Goal: Task Accomplishment & Management: Complete application form

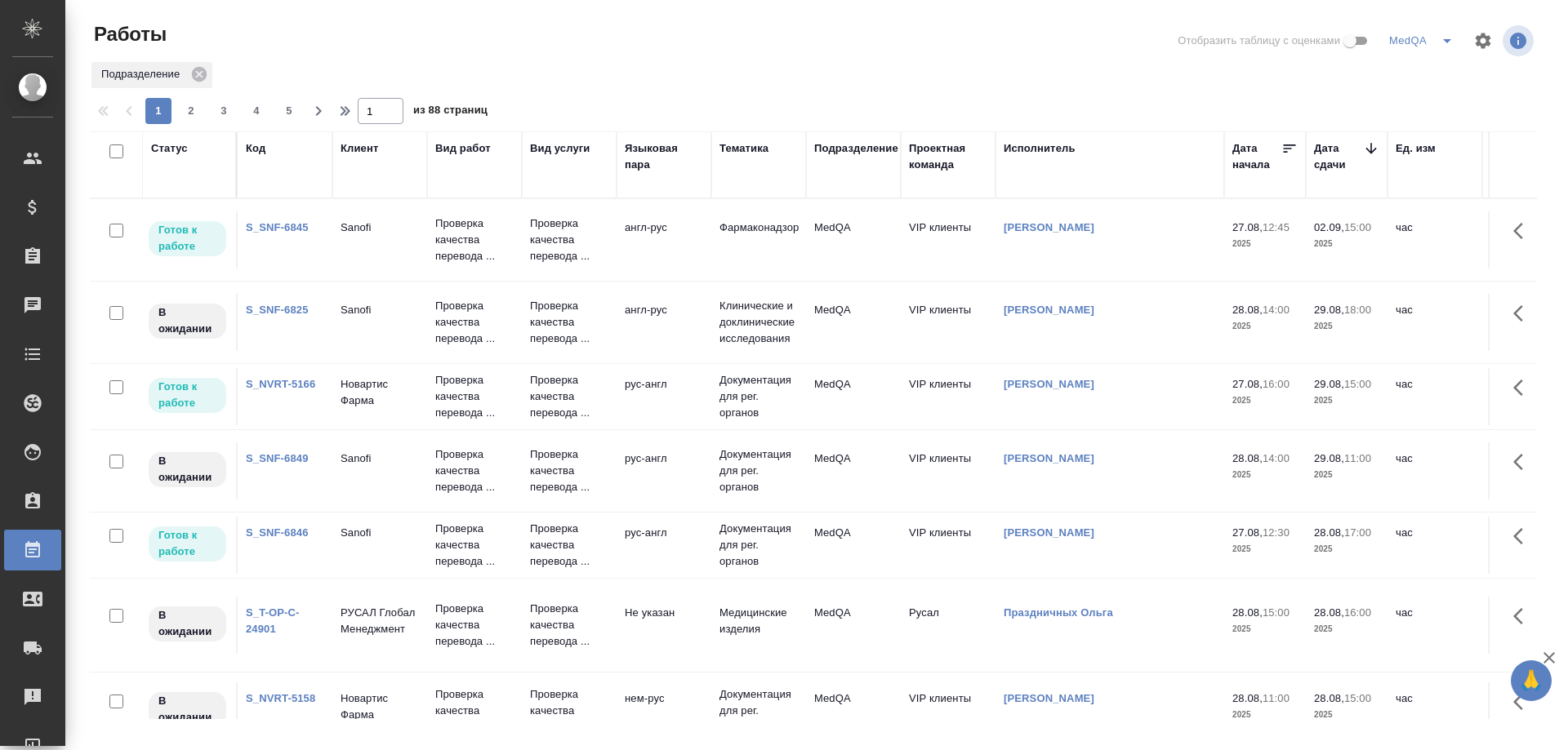
click at [282, 227] on link "S_SNF-6845" at bounding box center [277, 227] width 63 height 12
click at [282, 535] on link "S_SNF-6846" at bounding box center [277, 533] width 63 height 12
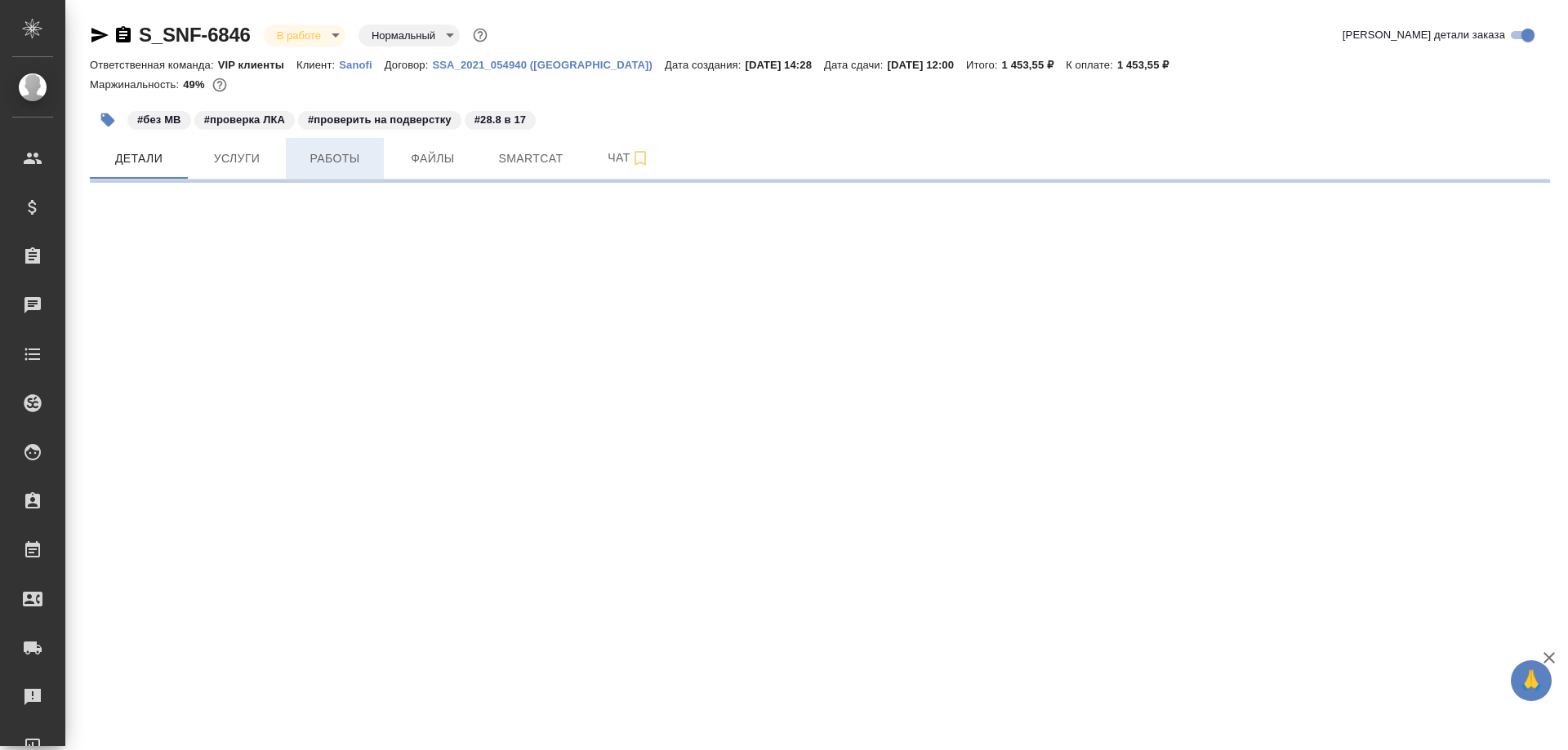
select select "RU"
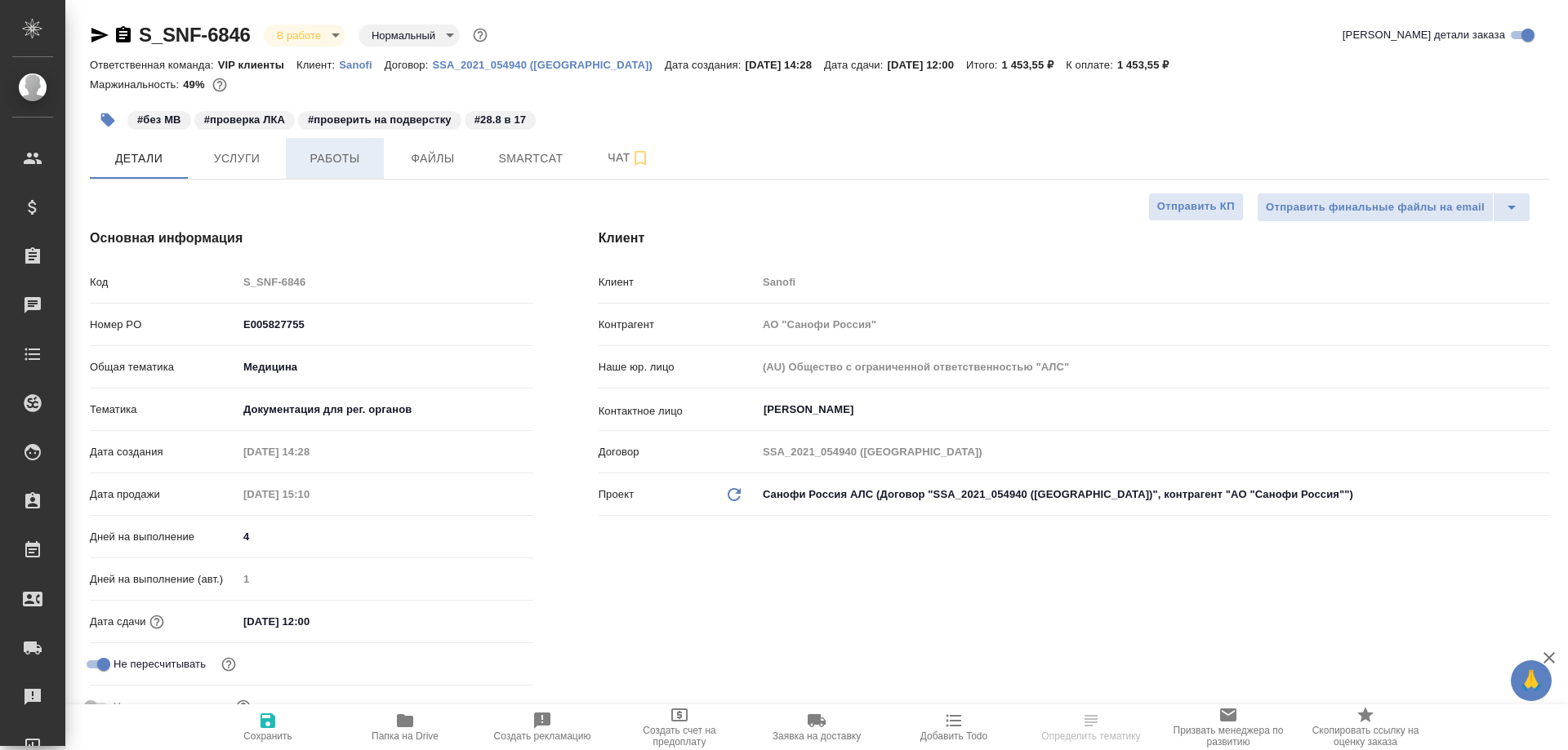
type textarea "x"
click at [336, 156] on span "Работы" at bounding box center [334, 158] width 78 height 21
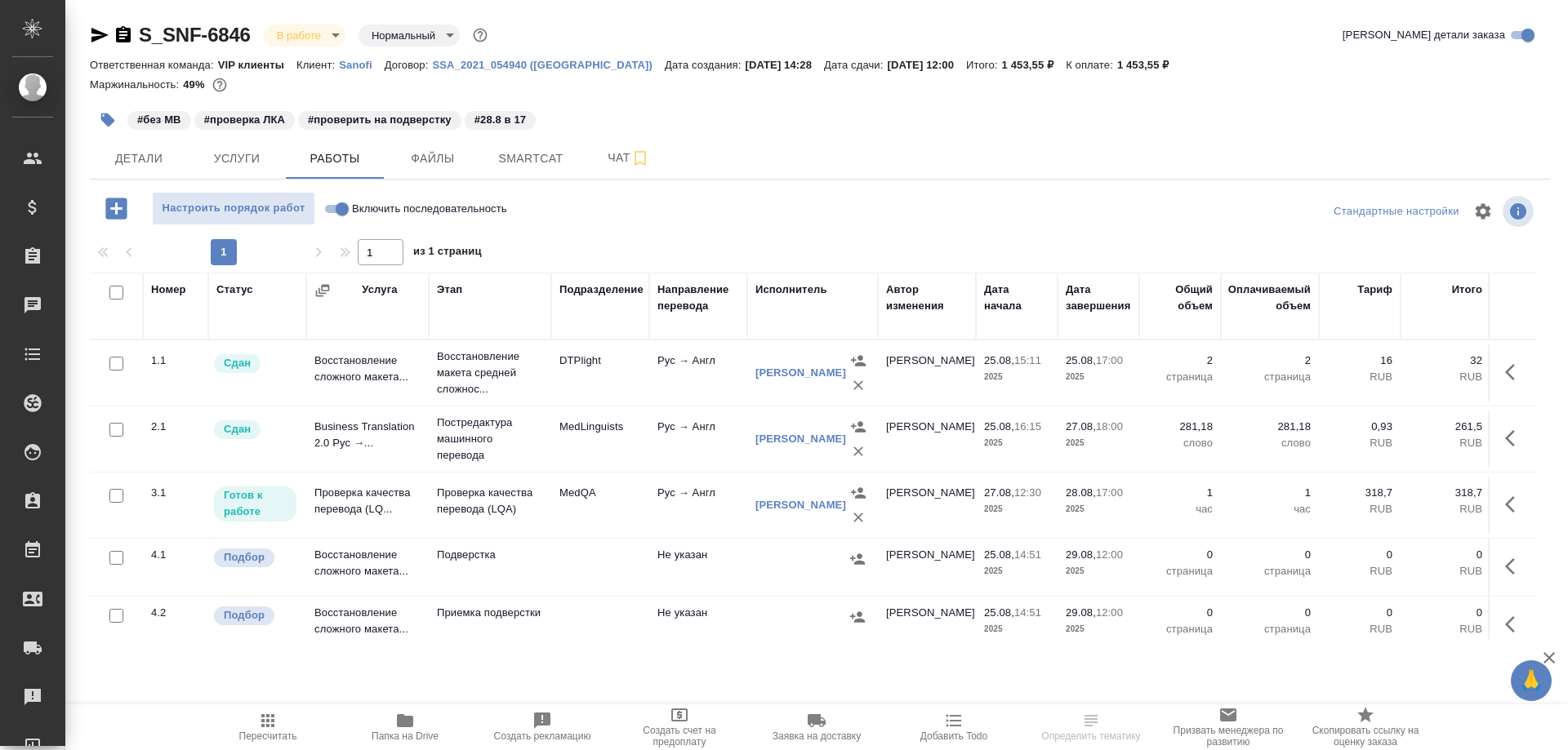
click at [335, 507] on td "Проверка качества перевода (LQ..." at bounding box center [367, 505] width 123 height 57
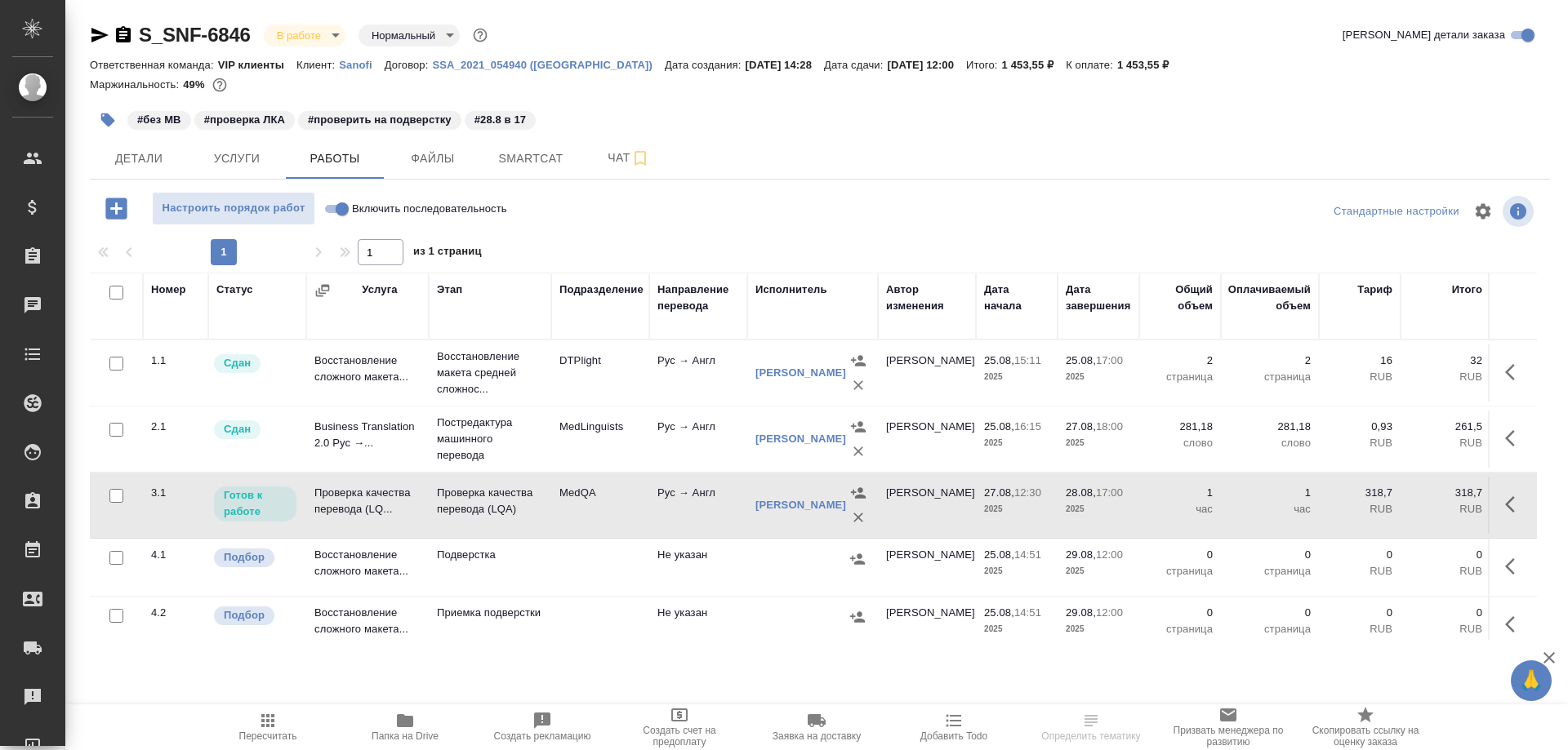
click at [335, 507] on td "Проверка качества перевода (LQ..." at bounding box center [367, 505] width 123 height 57
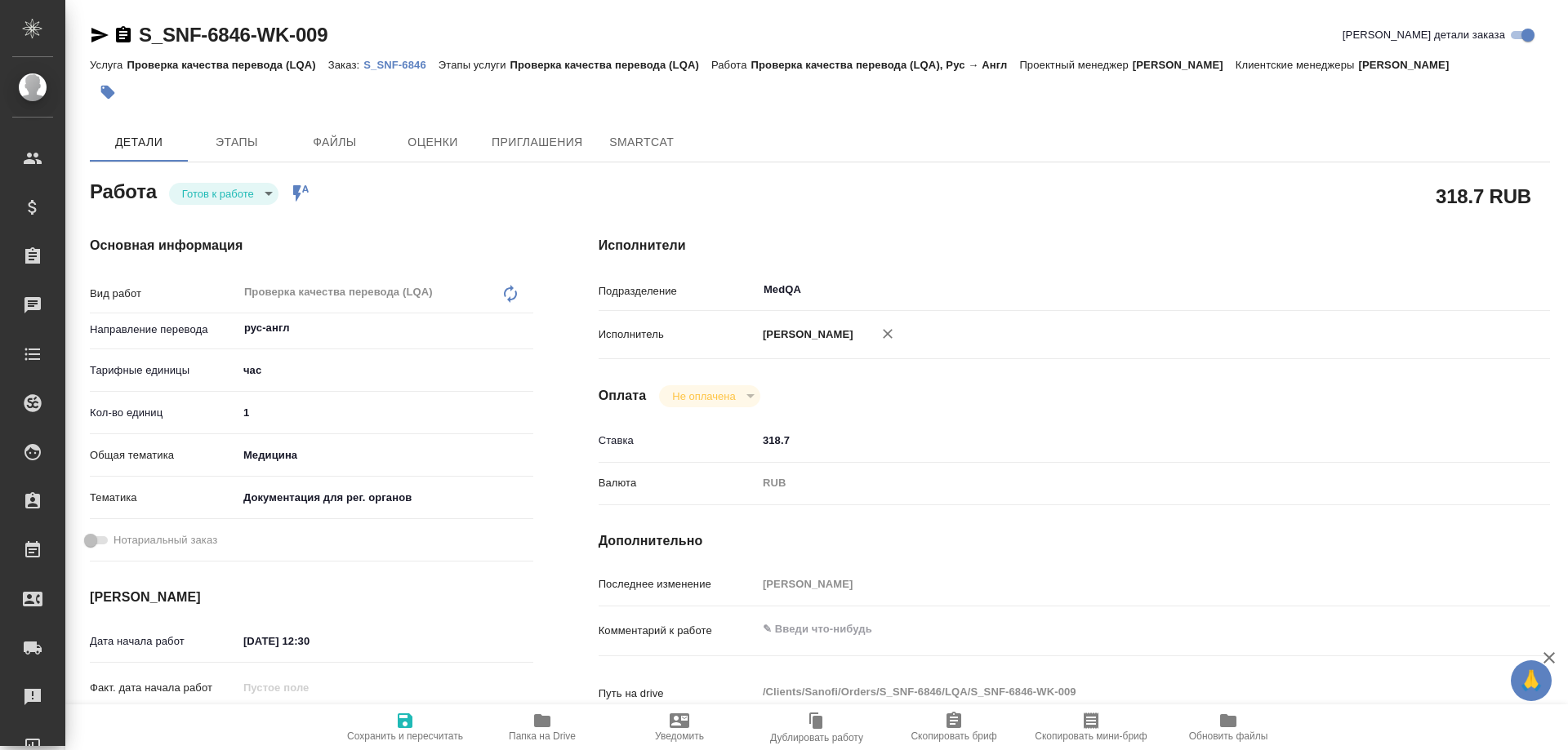
type textarea "x"
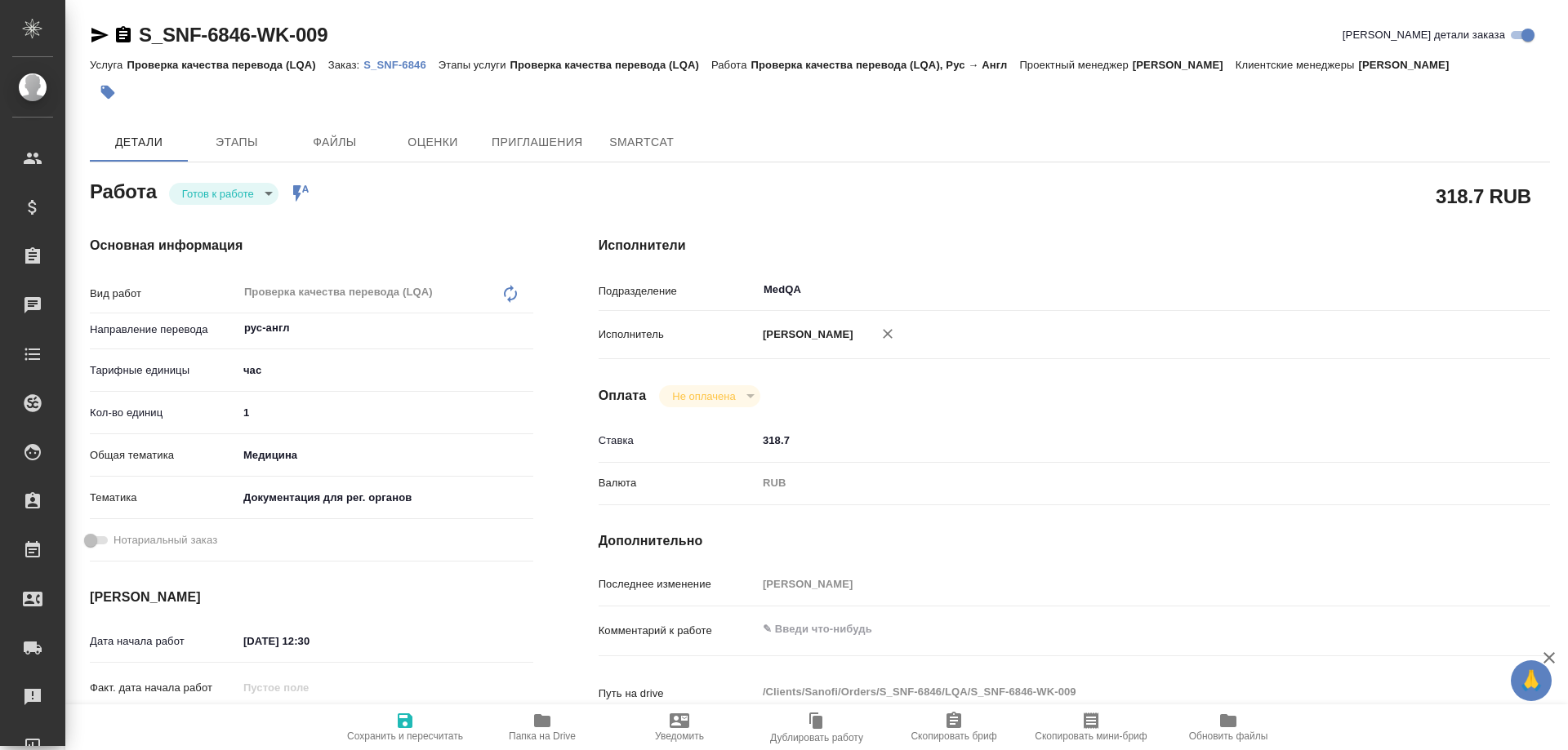
type textarea "x"
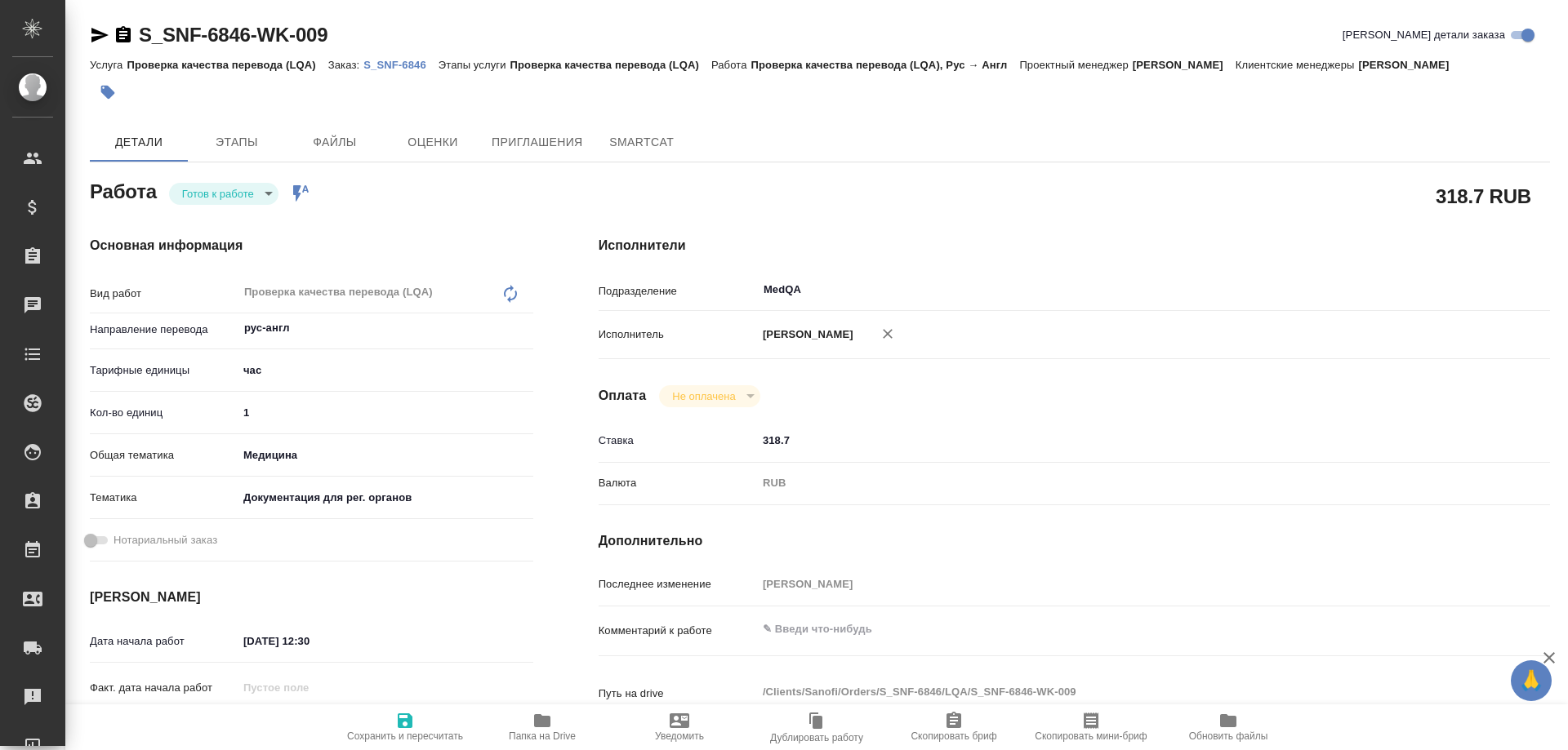
type textarea "x"
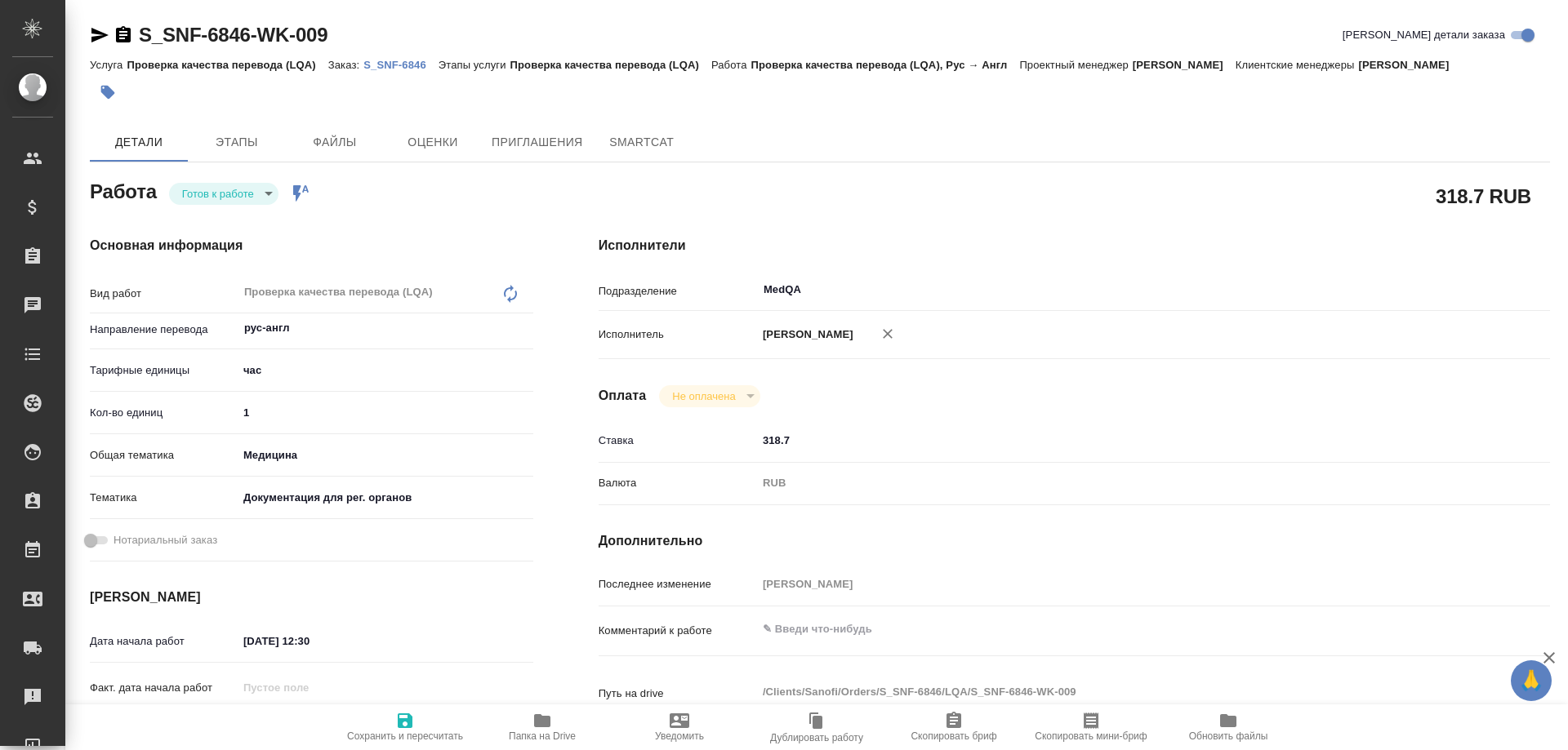
type textarea "x"
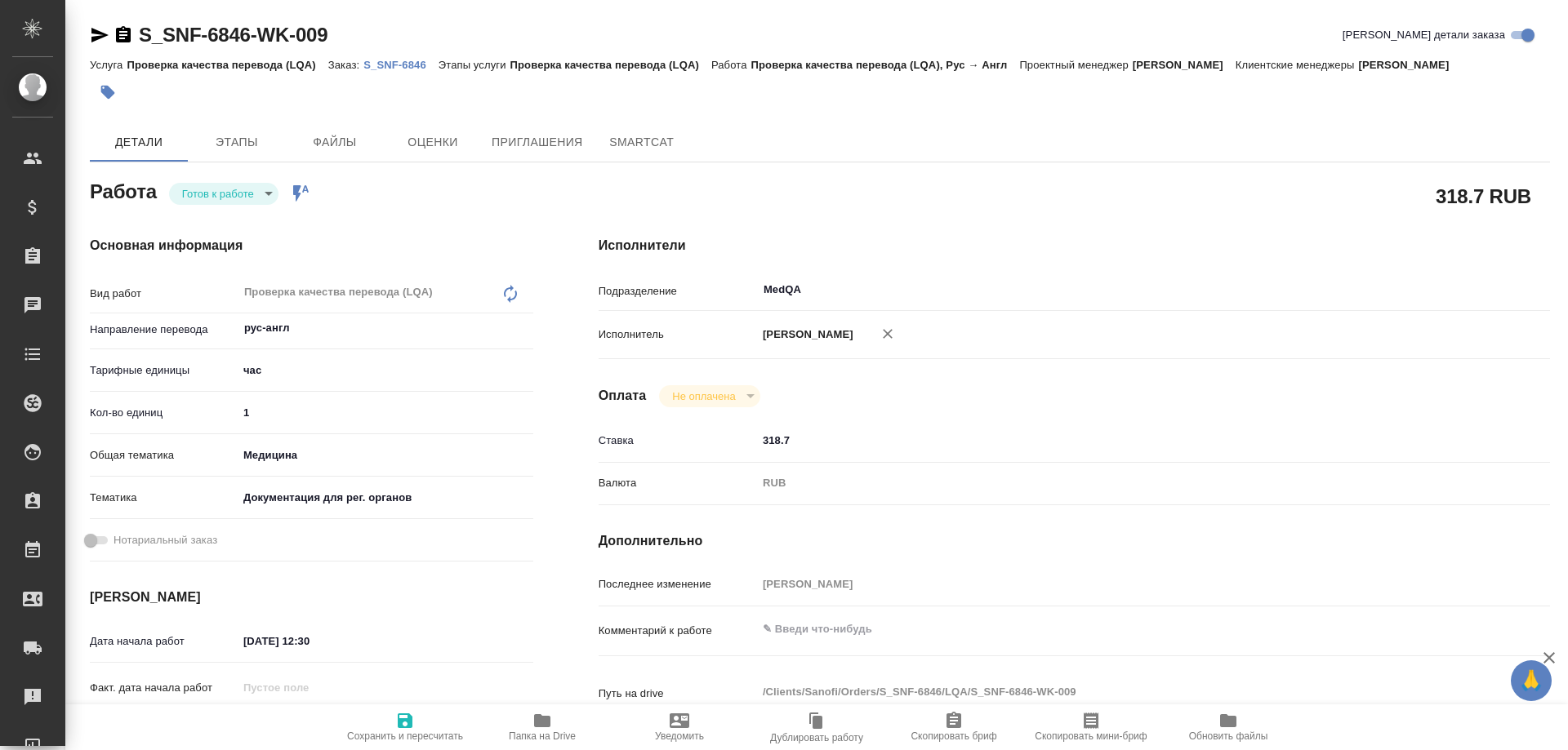
type textarea "x"
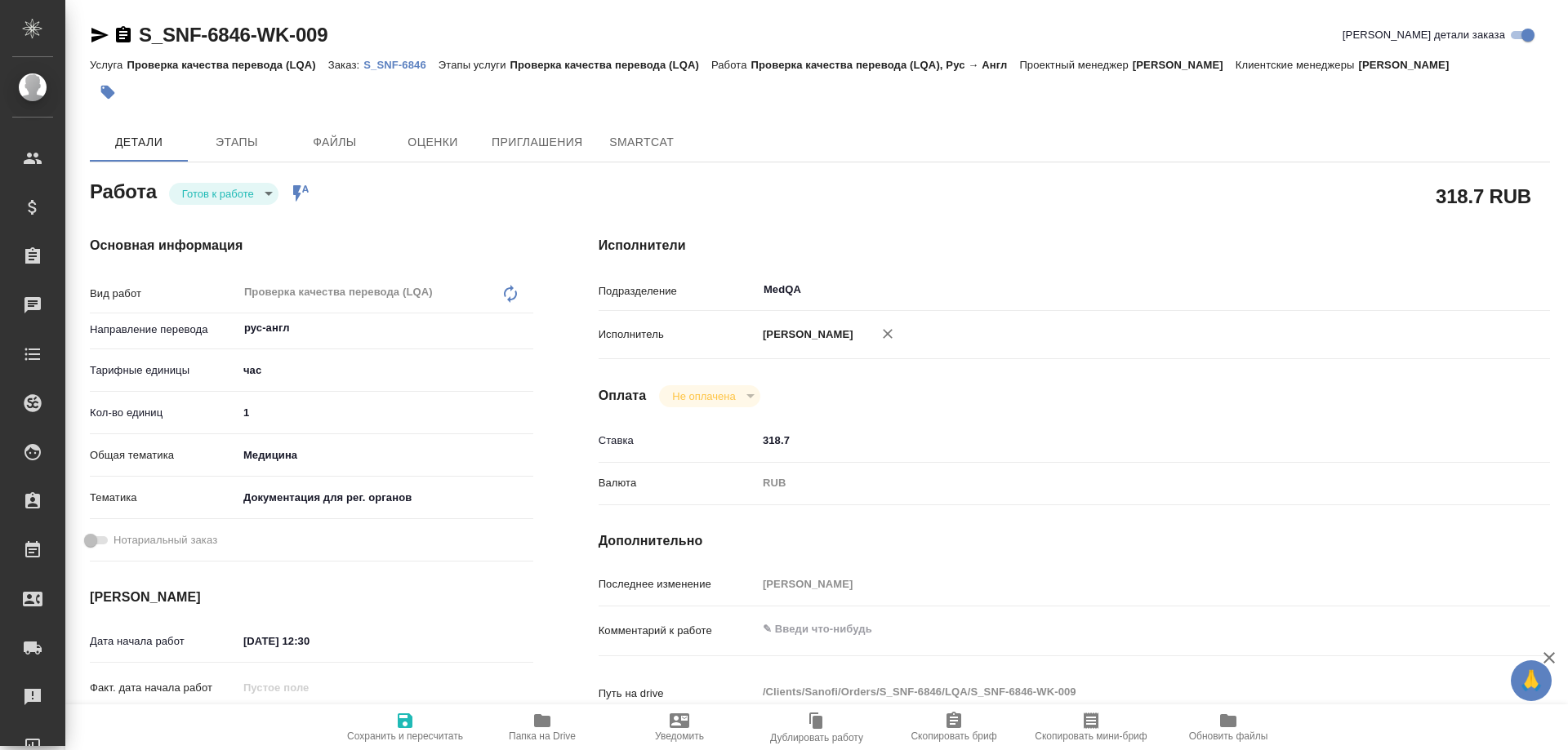
type textarea "x"
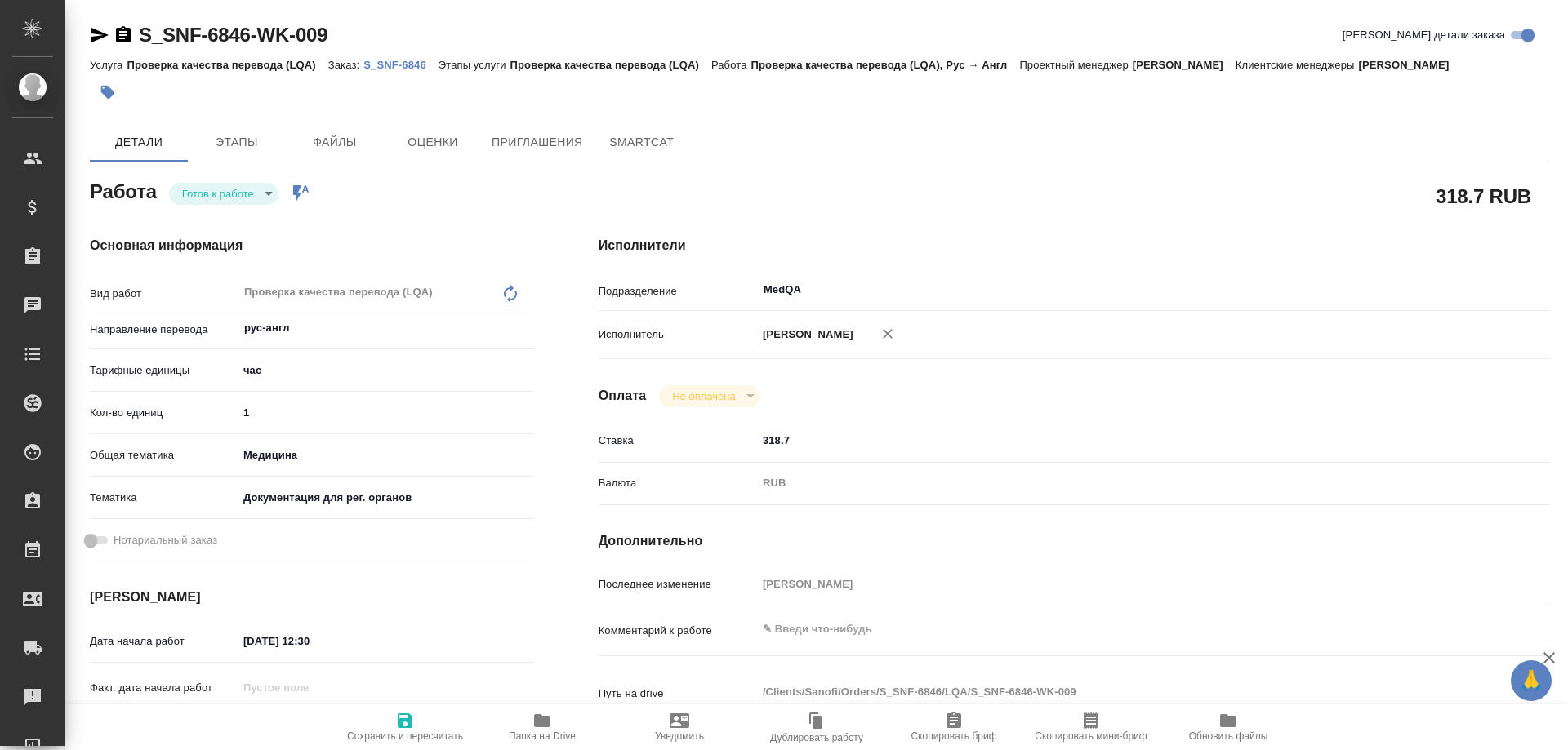
type textarea "x"
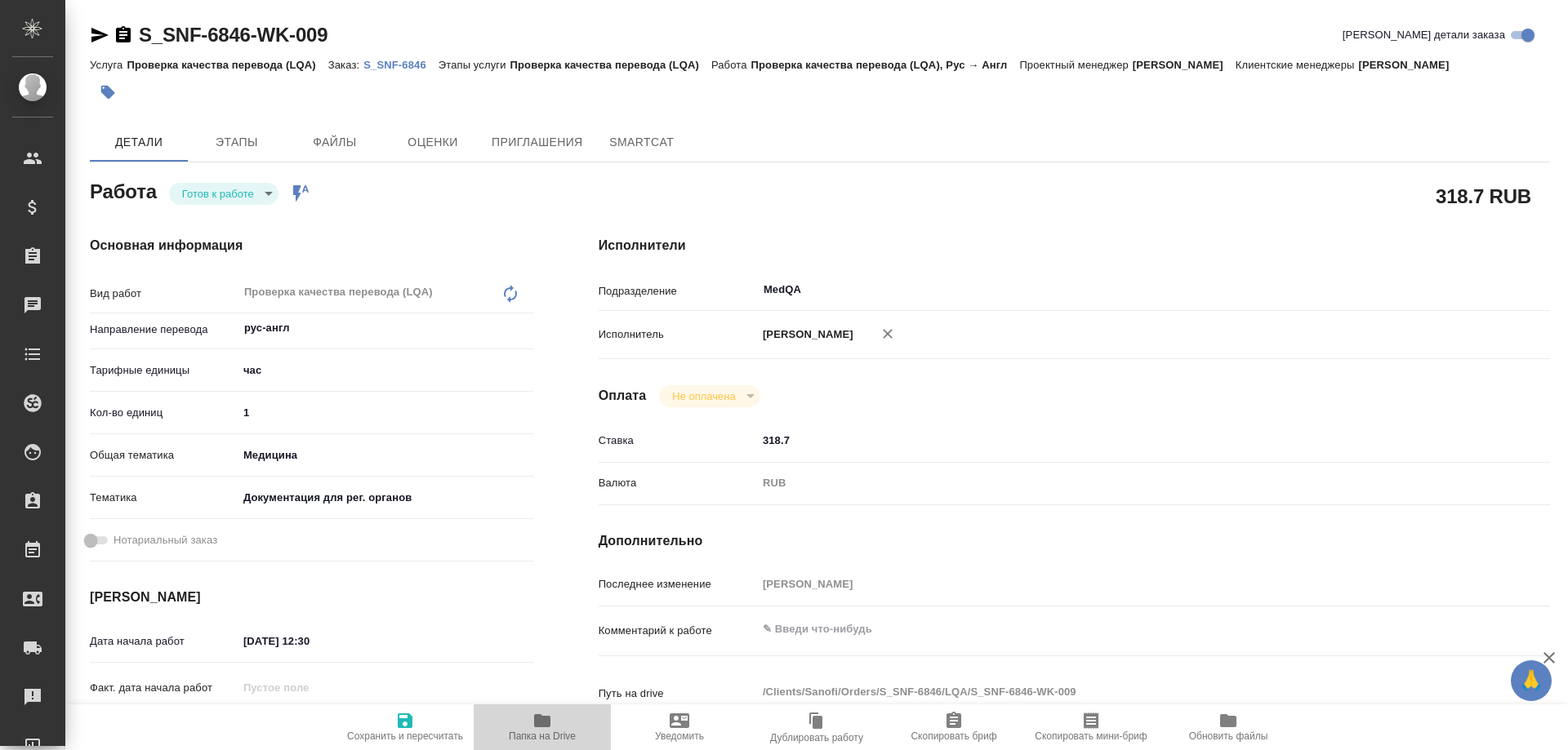
click at [538, 724] on icon "button" at bounding box center [543, 721] width 16 height 13
